Goal: Find specific fact: Find specific fact

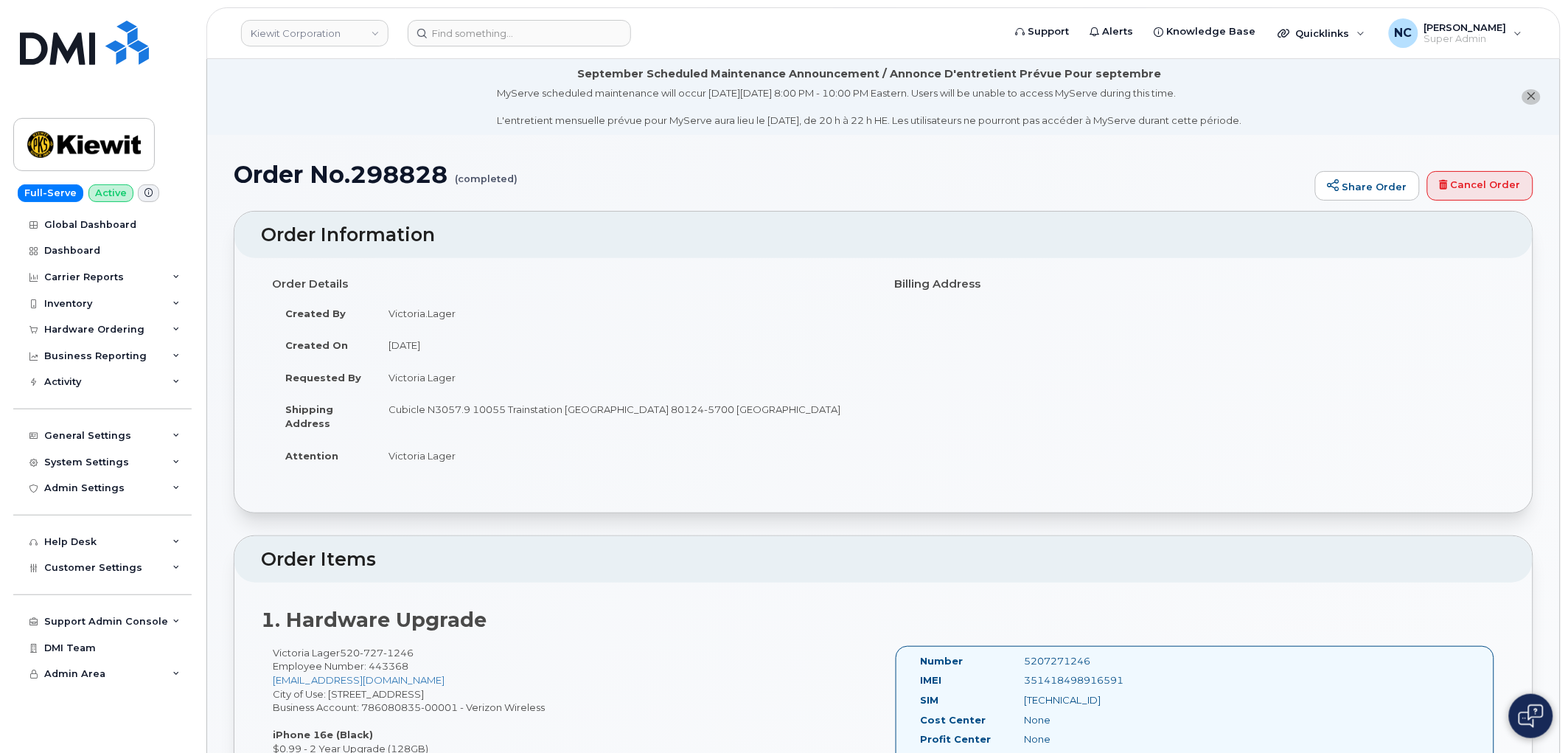
drag, startPoint x: 483, startPoint y: 310, endPoint x: 376, endPoint y: 312, distance: 107.0
click at [376, 314] on td "Victoria.Lager" at bounding box center [624, 313] width 498 height 32
copy td "Victoria.Lager"
click at [453, 30] on input at bounding box center [519, 33] width 224 height 27
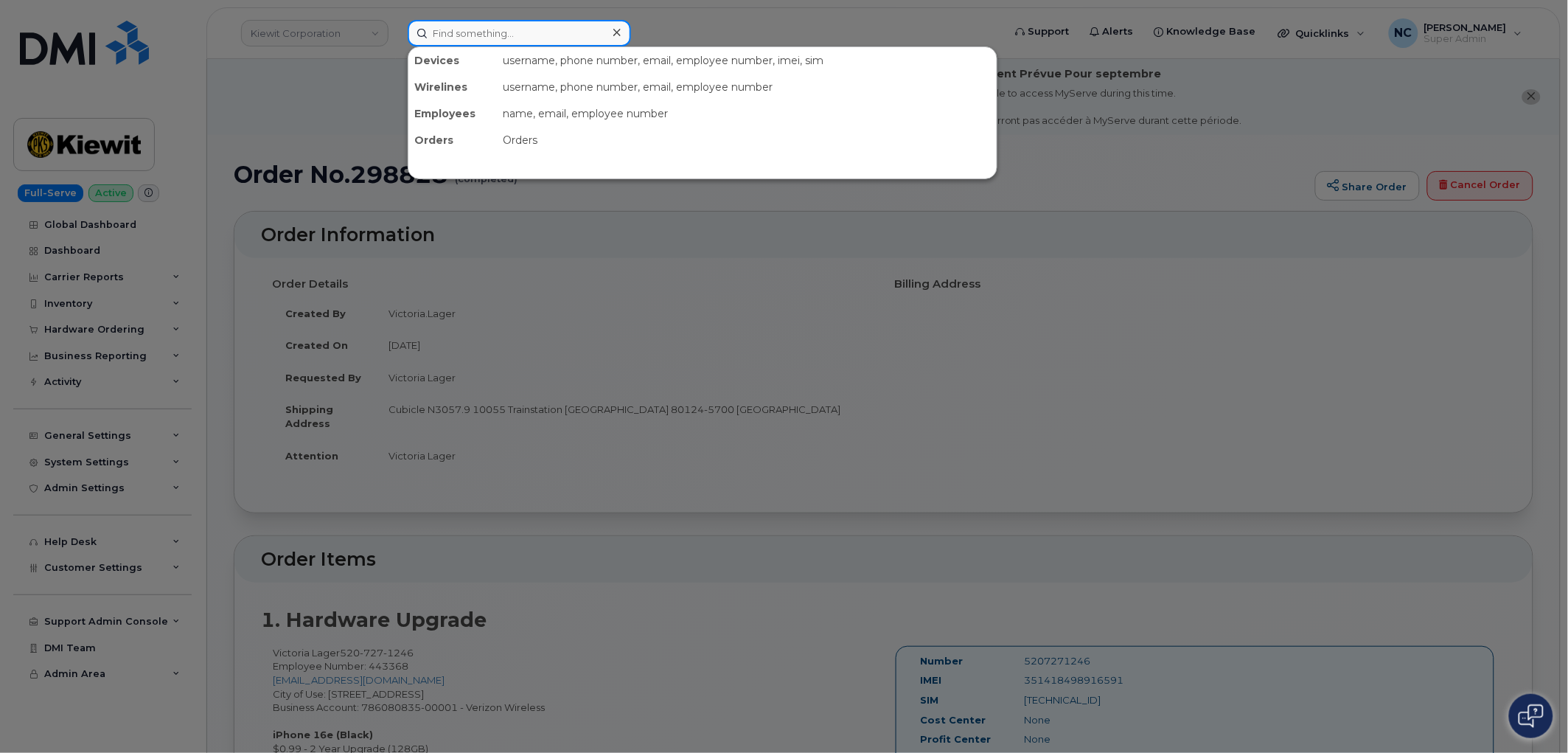
paste input "Victoria.Lager"
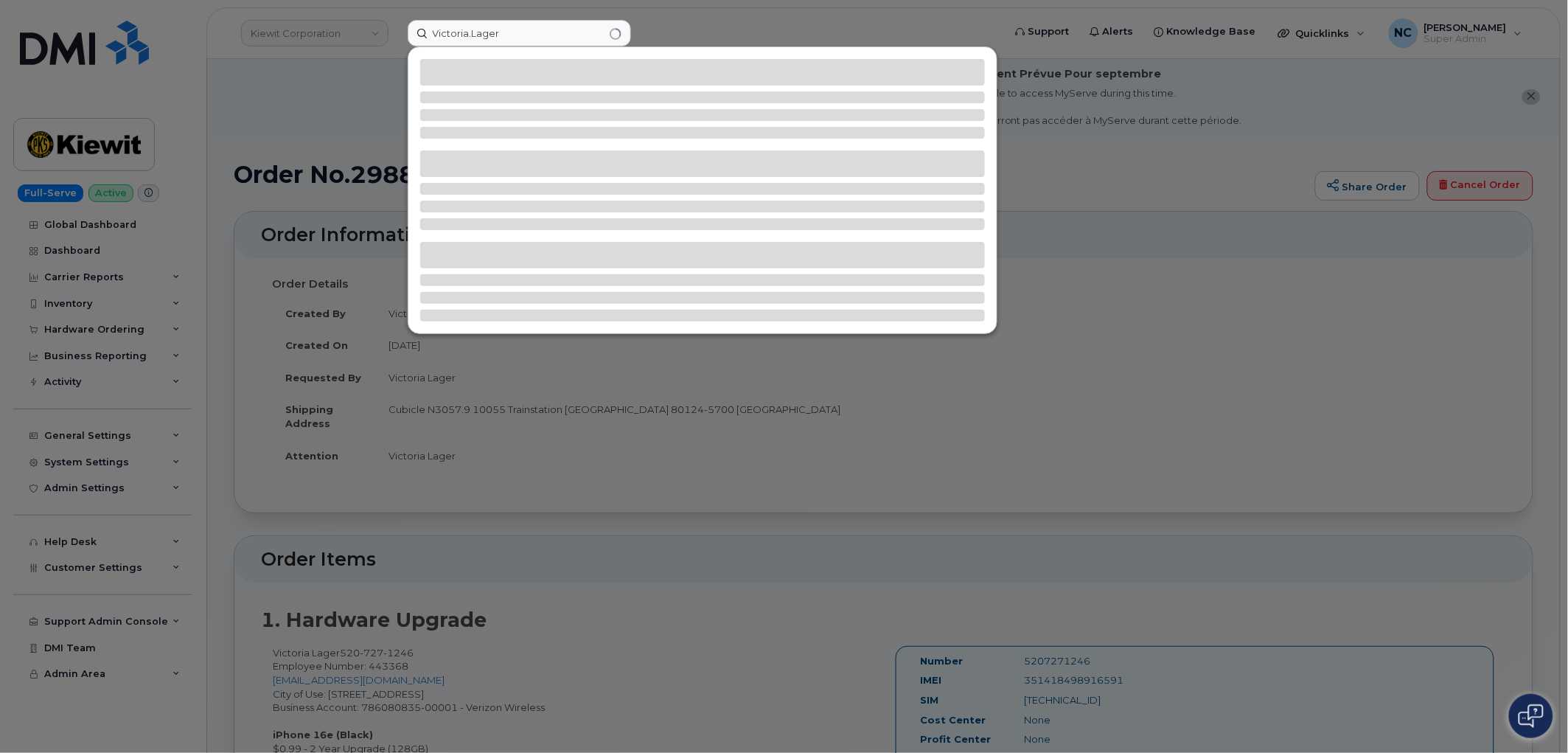
click at [445, 643] on div at bounding box center [784, 376] width 1568 height 753
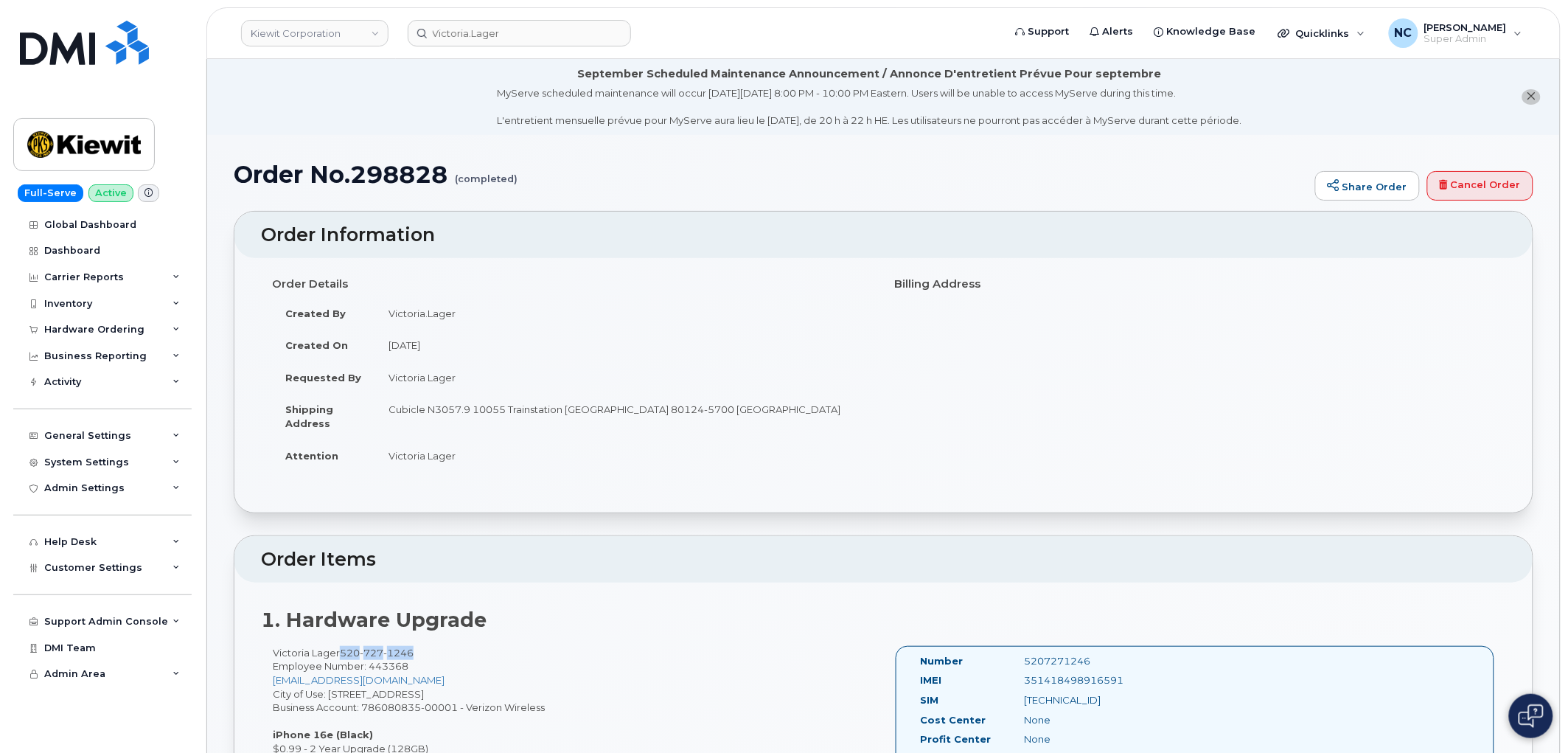
drag, startPoint x: 413, startPoint y: 655, endPoint x: 341, endPoint y: 652, distance: 72.1
copy span "520 727 1246"
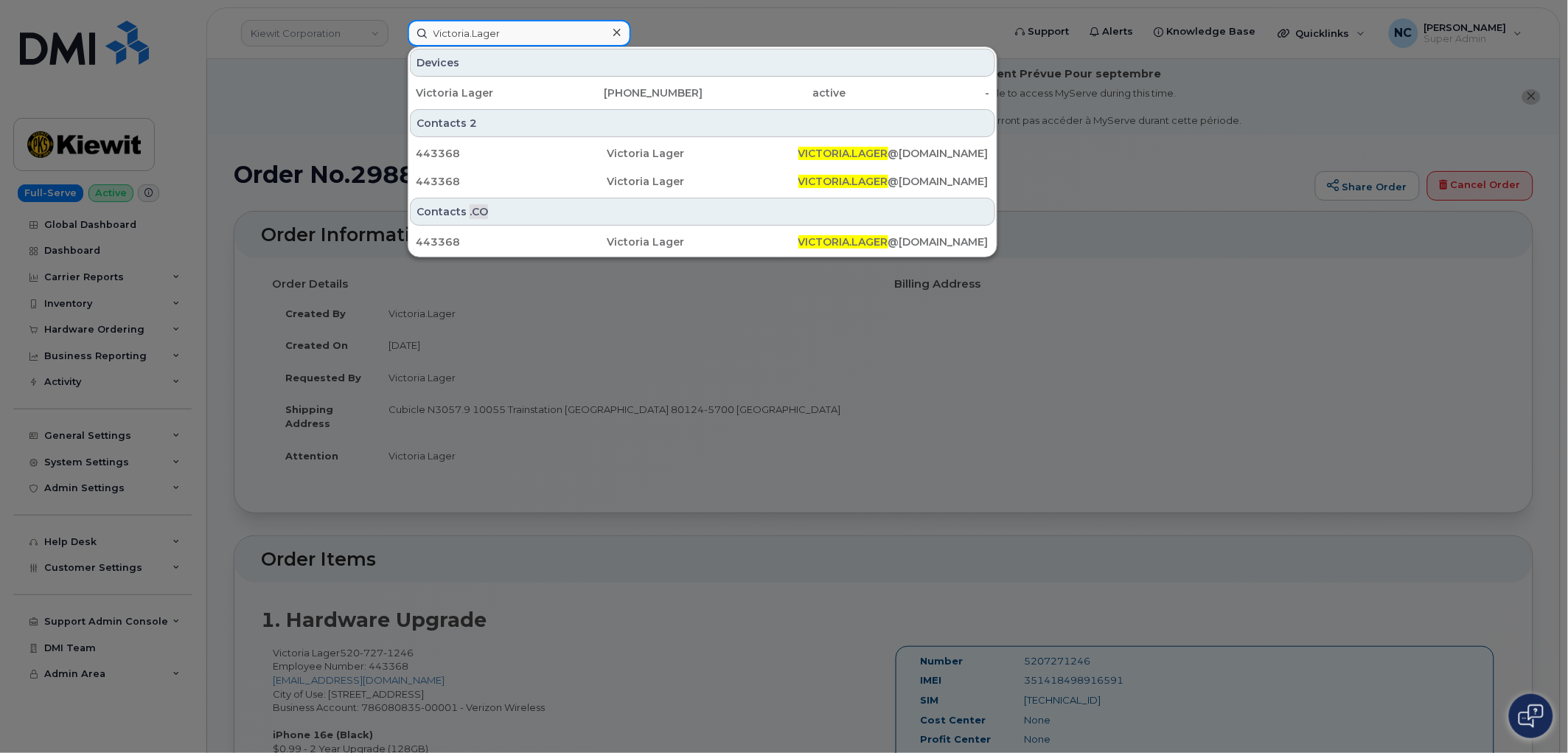
paste input "5207271246"
drag, startPoint x: 511, startPoint y: 33, endPoint x: 402, endPoint y: 45, distance: 109.7
click at [399, 45] on div "Victoria.Lager5207271246 Devices Victoria Lager 520-727-1246 active - Contacts …" at bounding box center [700, 33] width 609 height 27
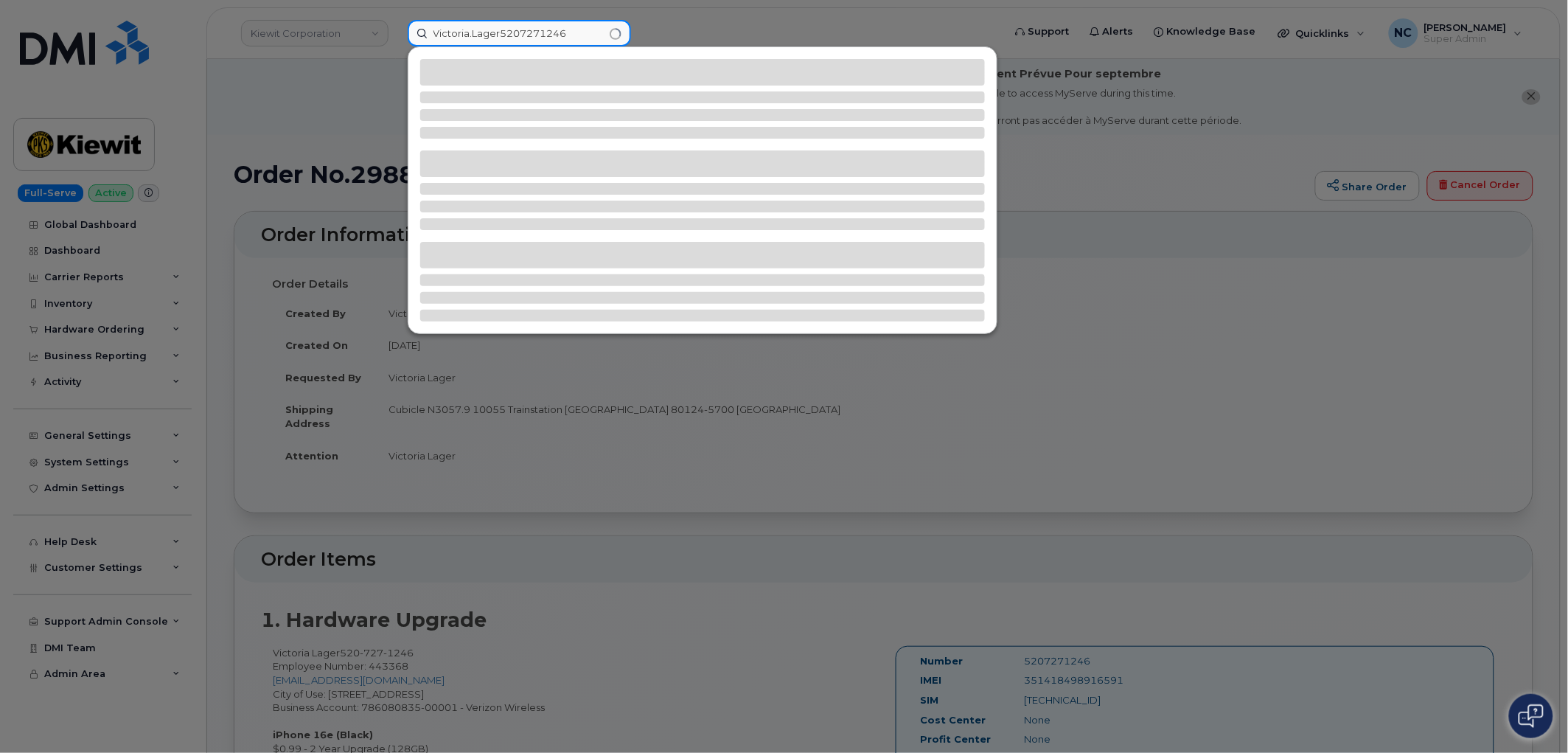
drag, startPoint x: 572, startPoint y: 26, endPoint x: 460, endPoint y: 26, distance: 112.0
click at [460, 26] on input "Victoria.Lager5207271246" at bounding box center [519, 33] width 224 height 27
paste input
type input "V"
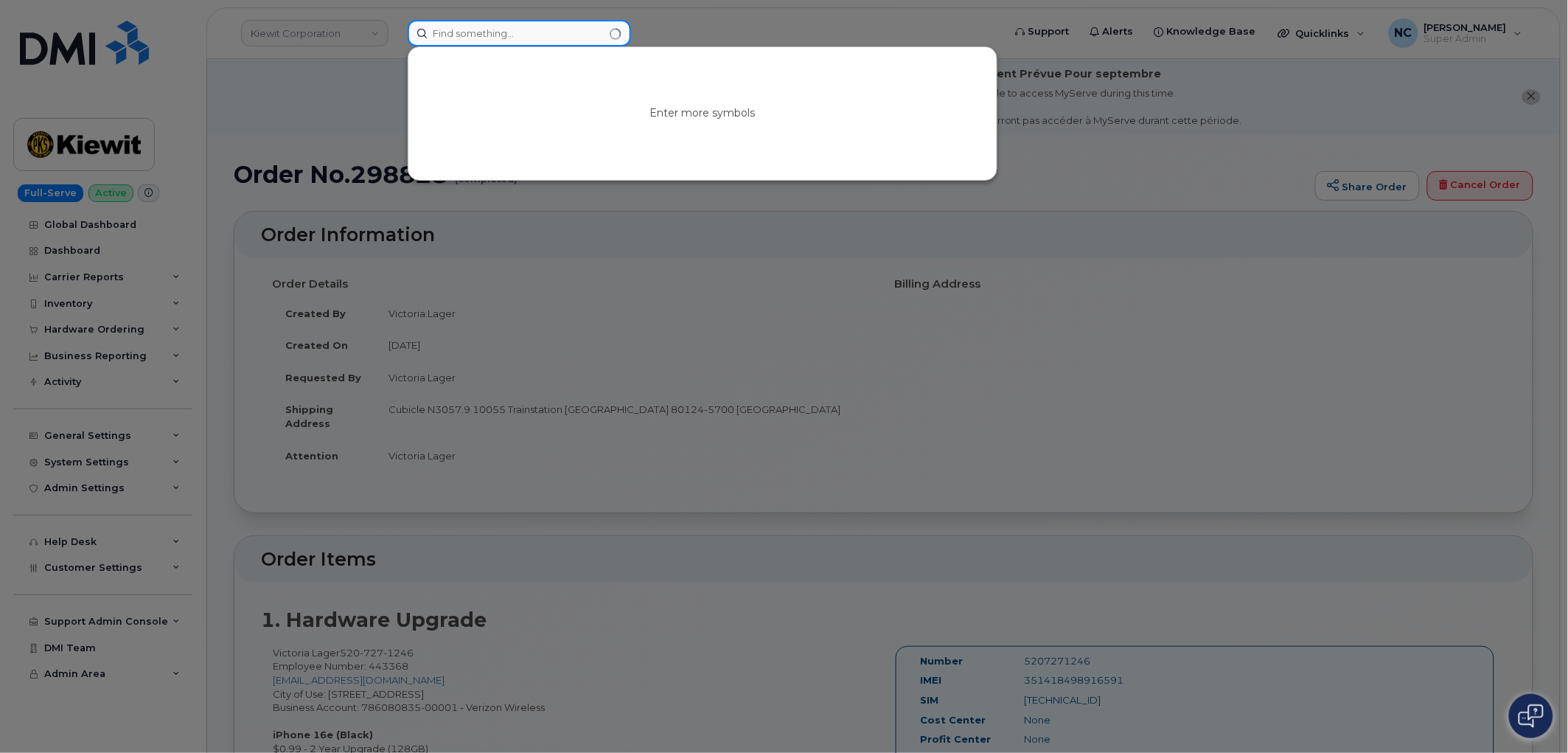
paste input "5207271246"
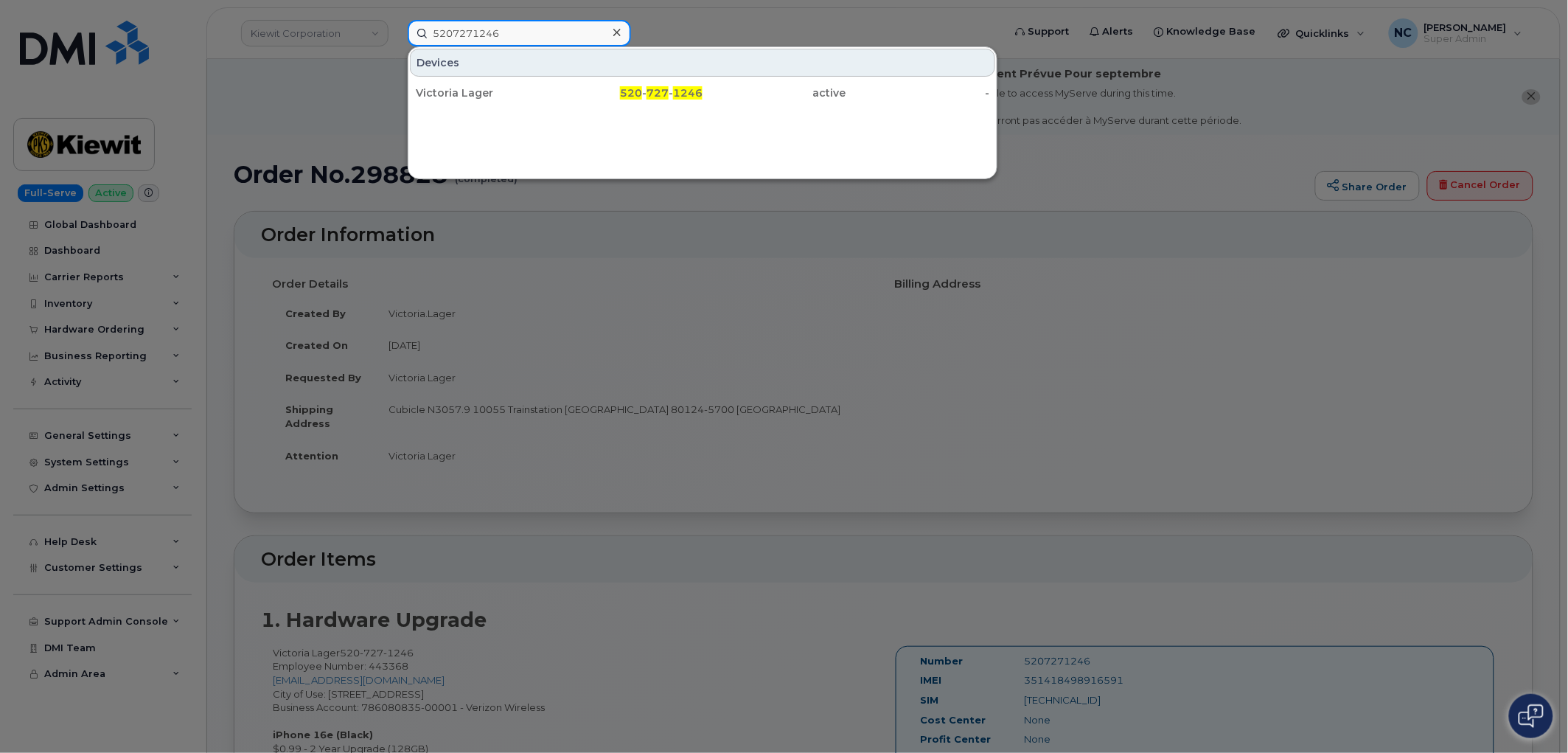
type input "5207271246"
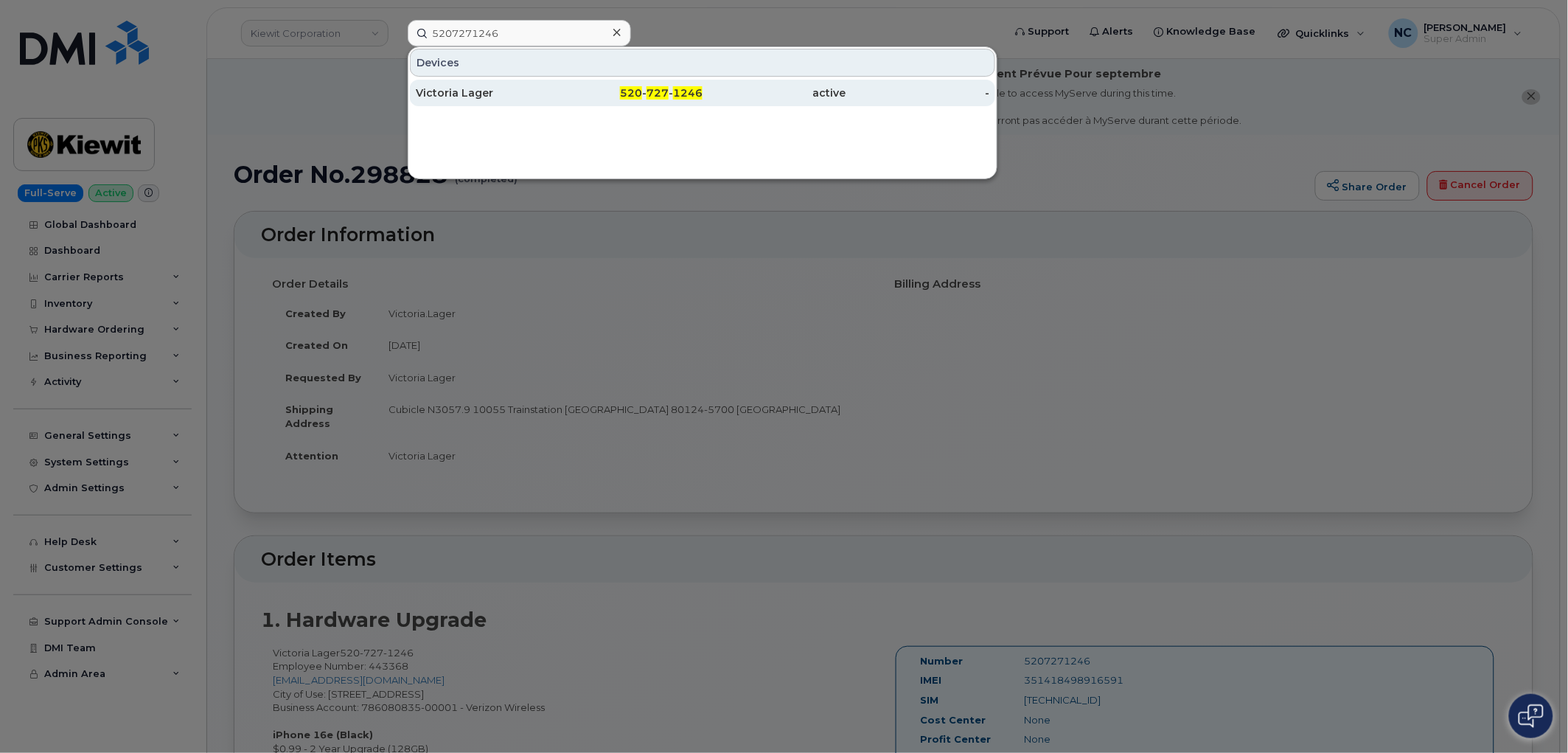
click at [515, 94] on div "[PERSON_NAME]" at bounding box center [487, 93] width 143 height 15
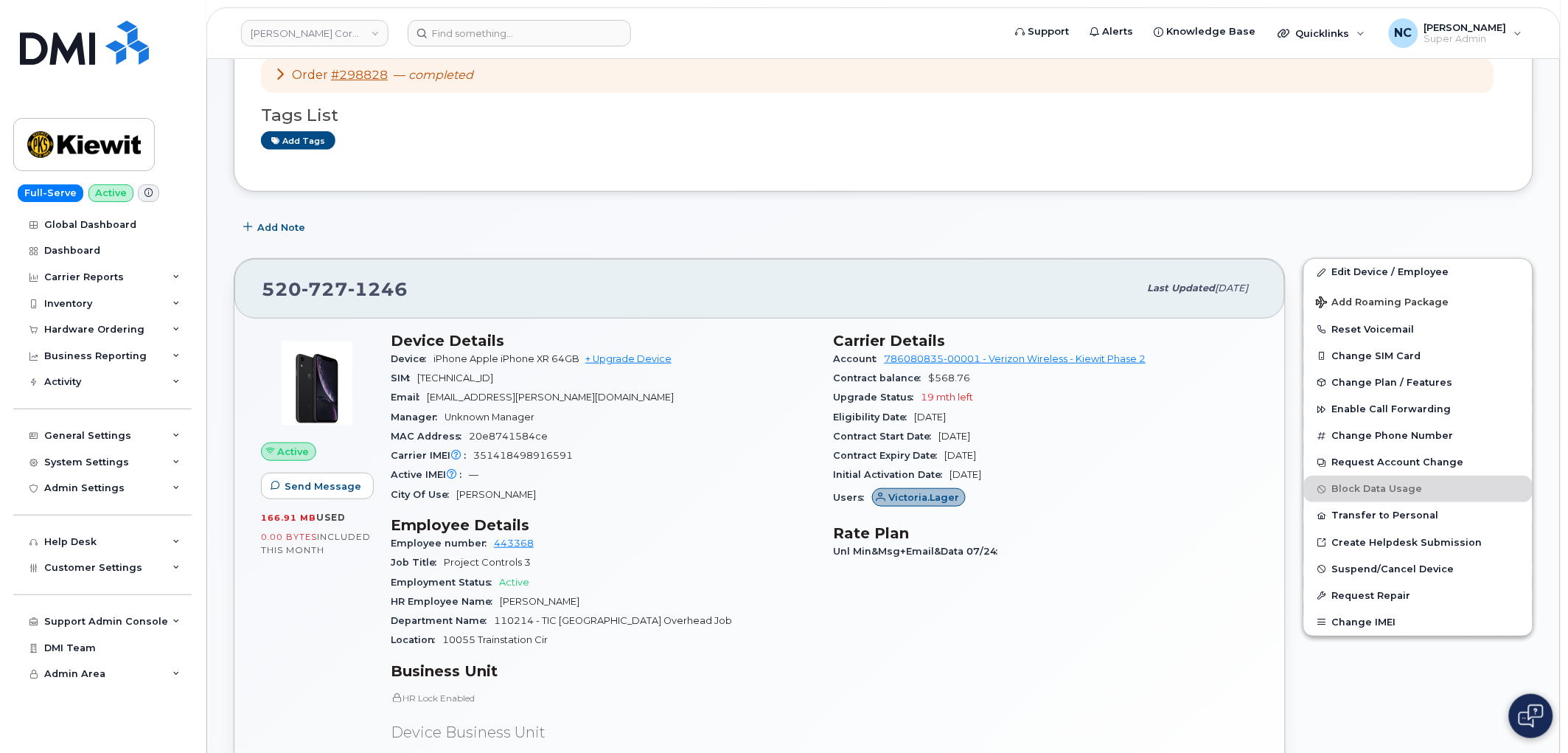
scroll to position [246, 0]
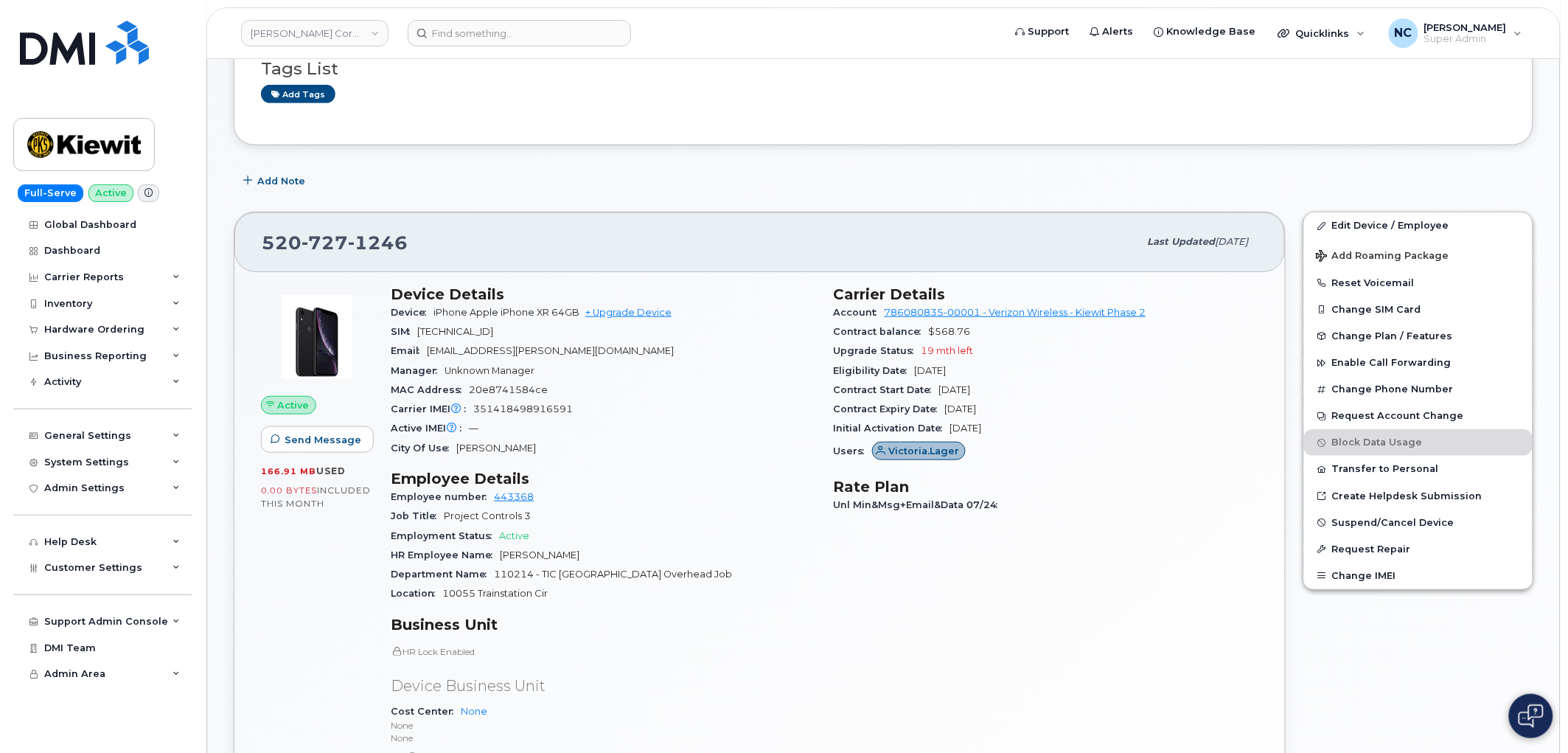
drag, startPoint x: 1023, startPoint y: 426, endPoint x: 955, endPoint y: 425, distance: 68.0
click at [950, 431] on div "Initial Activation Date [DATE]" at bounding box center [1046, 429] width 425 height 20
copy span "[DATE]"
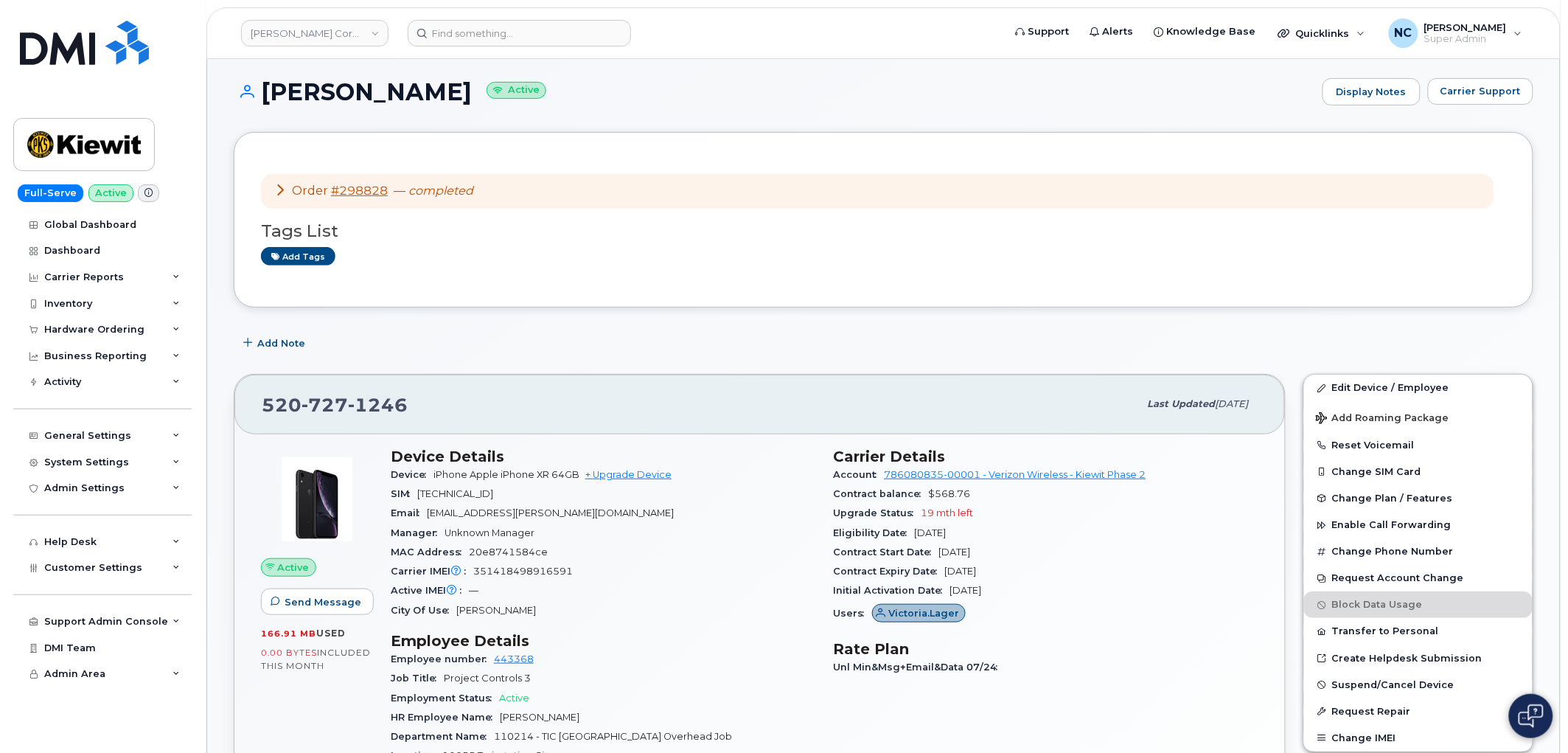
scroll to position [82, 0]
click at [380, 193] on link "#298828" at bounding box center [360, 192] width 57 height 14
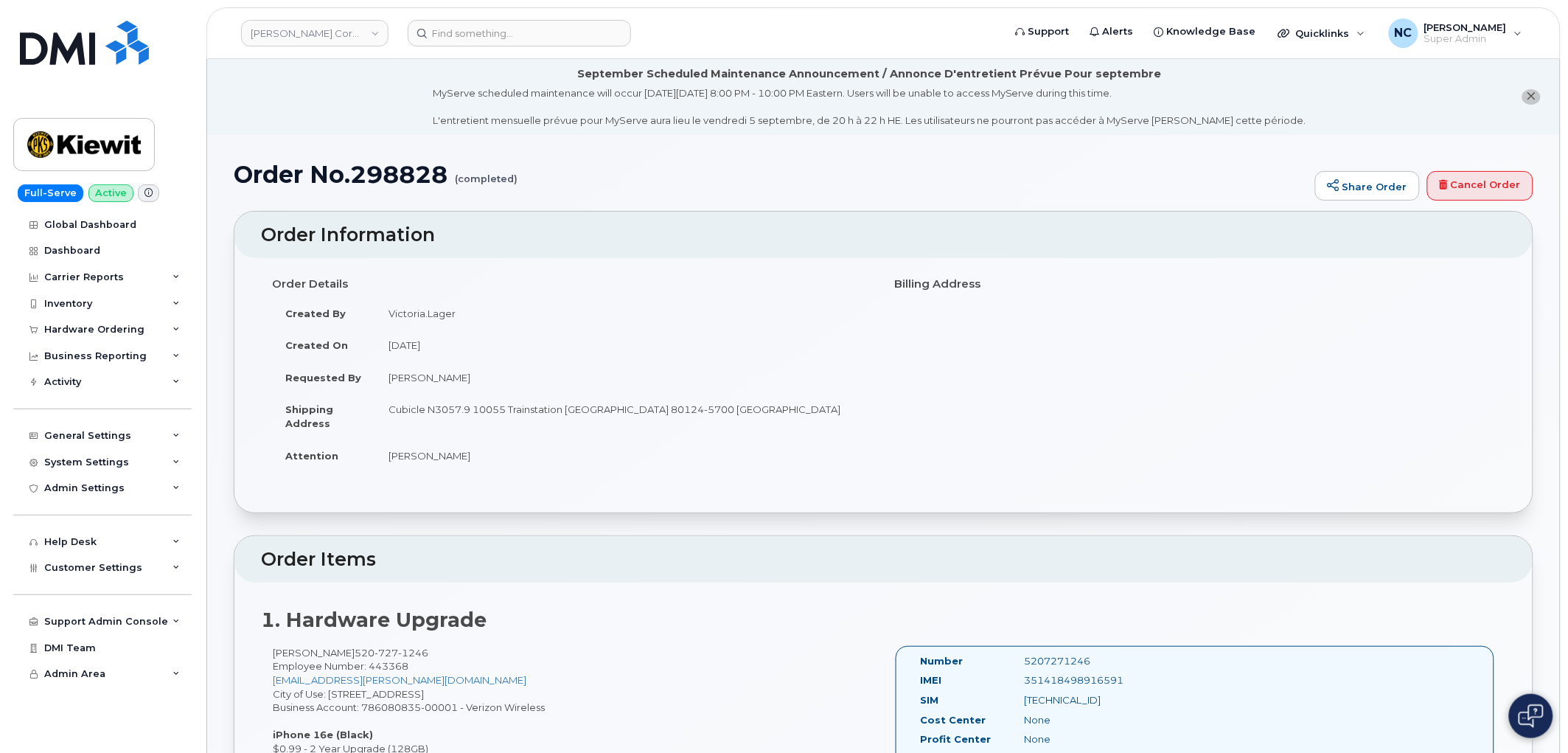
drag, startPoint x: 472, startPoint y: 347, endPoint x: 377, endPoint y: 318, distance: 99.3
click at [378, 340] on td "August 20, 2025" at bounding box center [624, 345] width 498 height 32
